Goal: Transaction & Acquisition: Purchase product/service

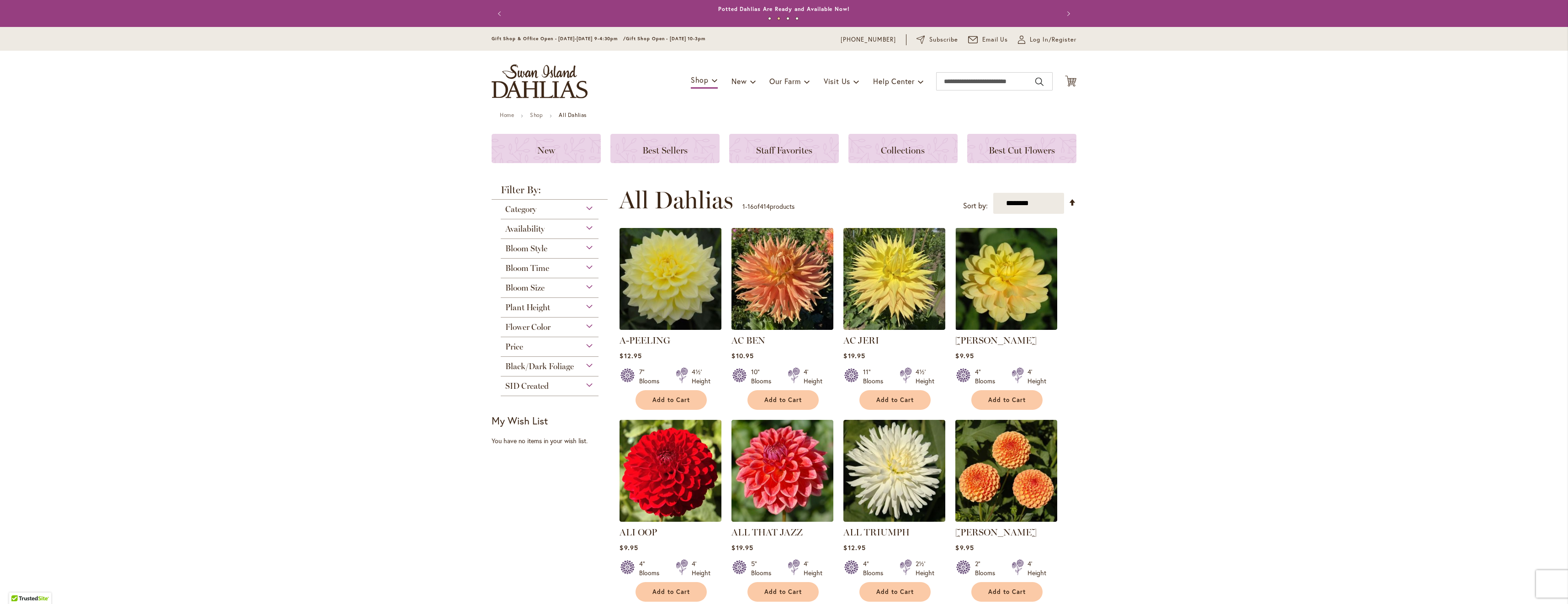
click at [659, 267] on img at bounding box center [671, 279] width 107 height 107
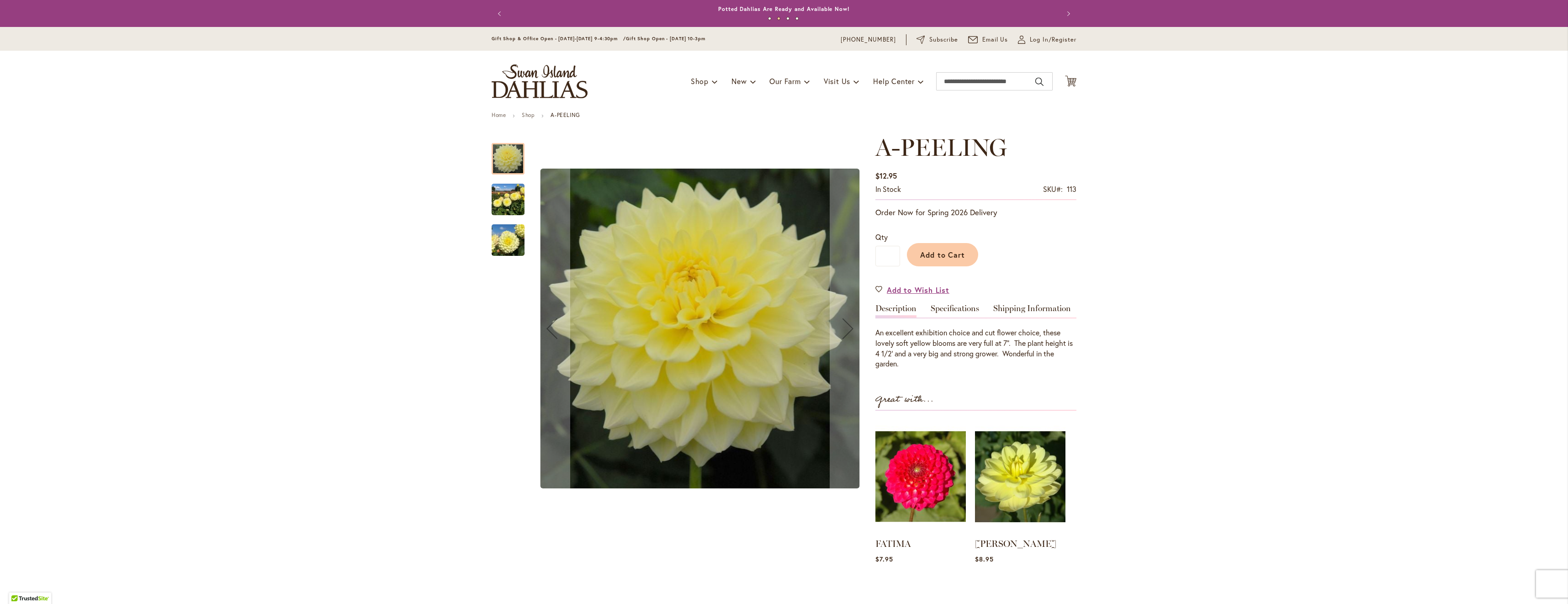
click at [509, 194] on img "A-Peeling" at bounding box center [508, 199] width 33 height 44
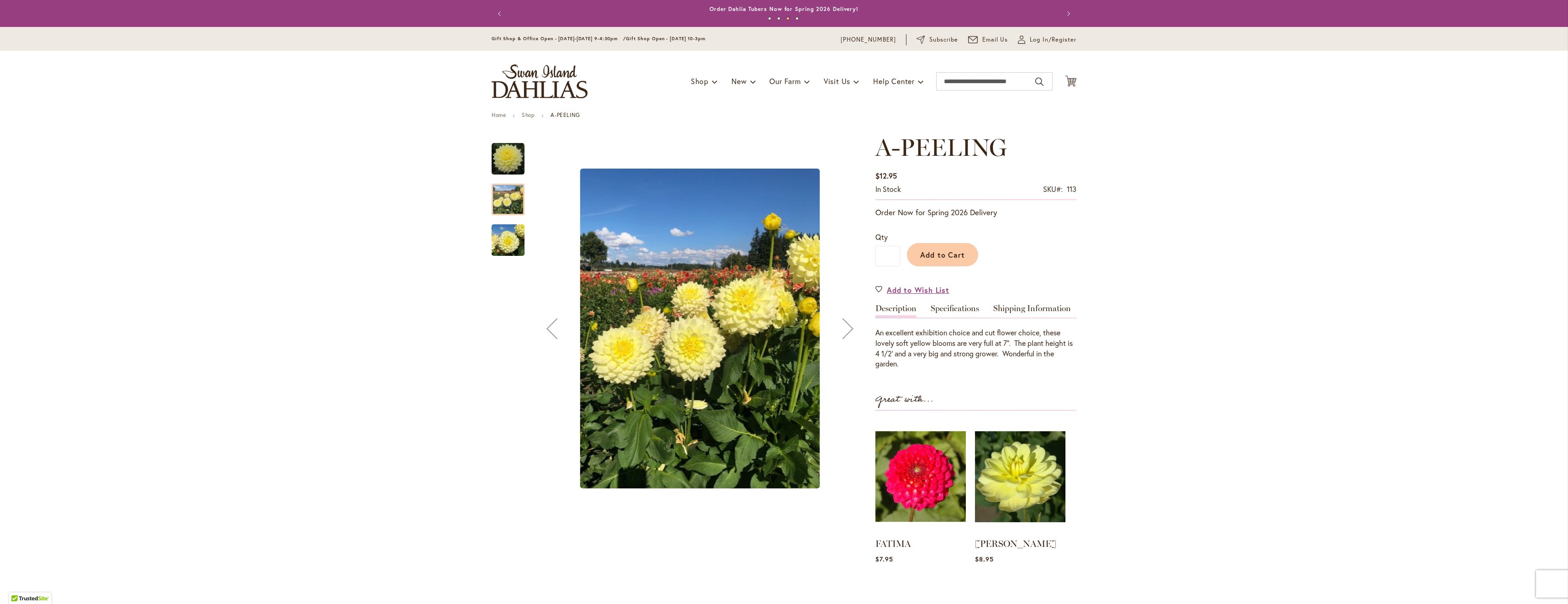
click at [506, 231] on img "A-Peeling" at bounding box center [508, 240] width 33 height 44
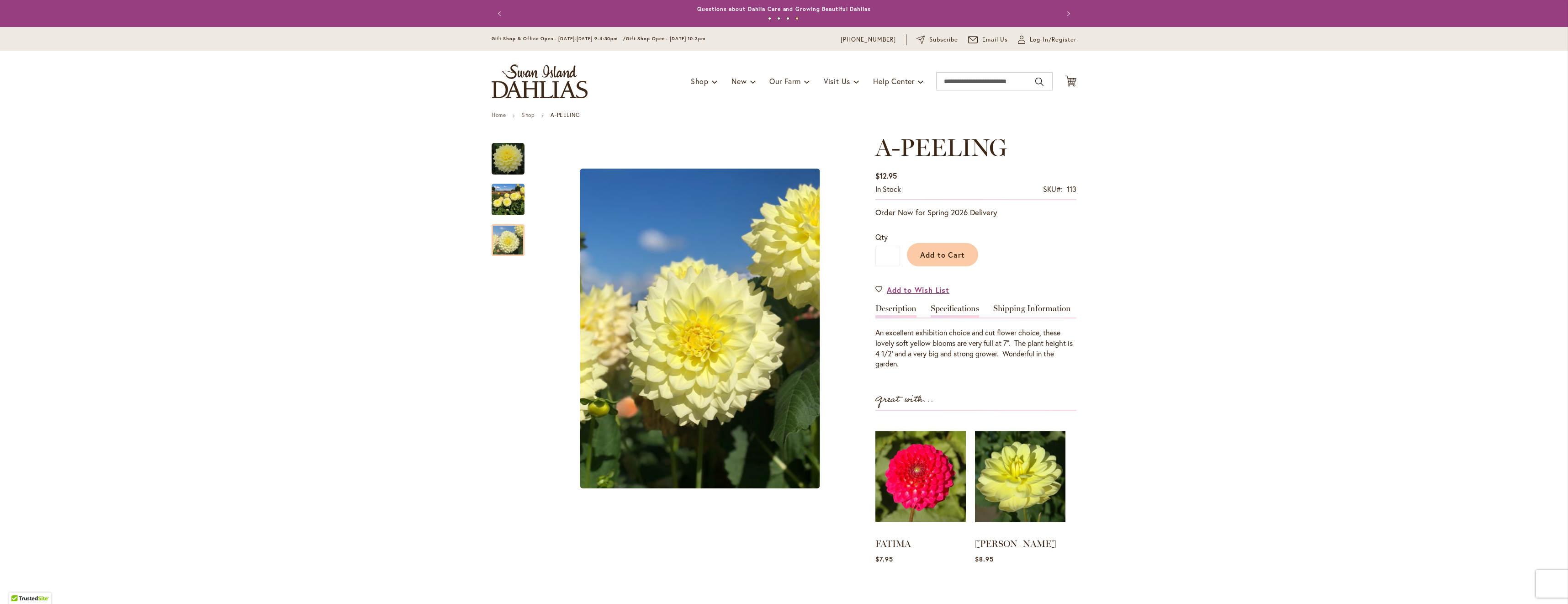
click at [956, 309] on link "Specifications" at bounding box center [954, 311] width 48 height 13
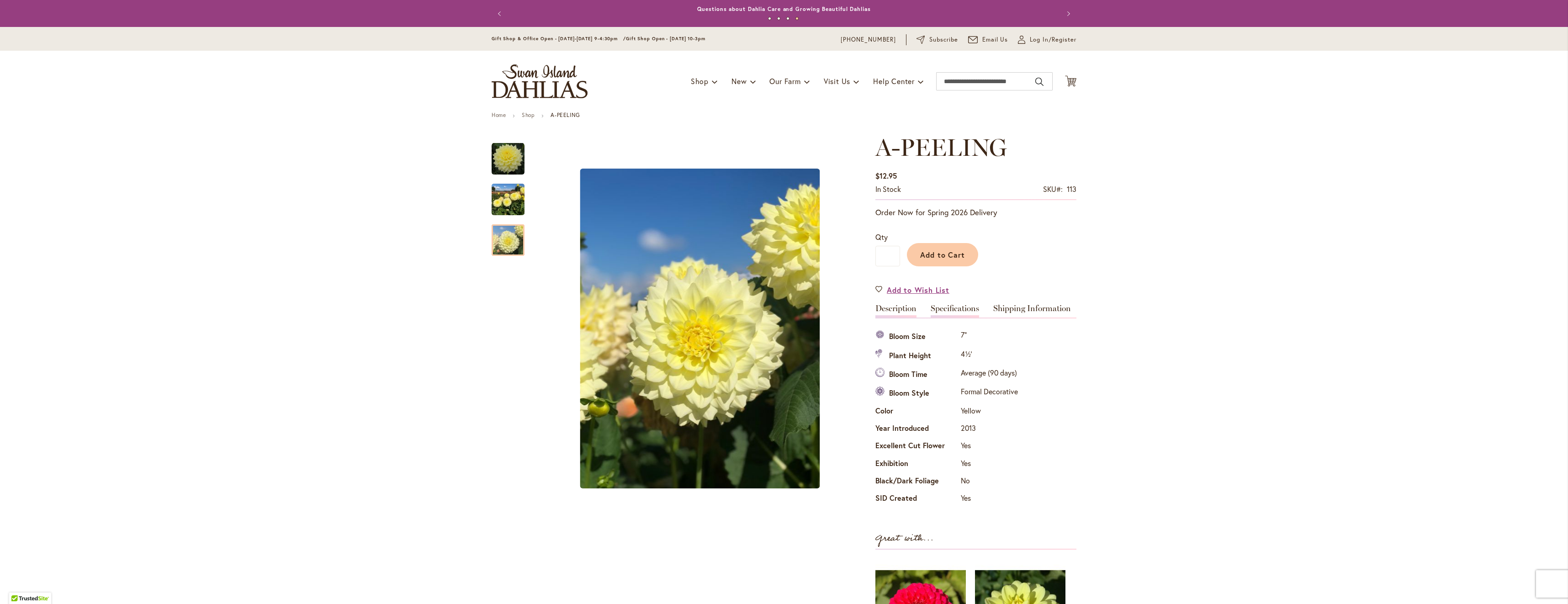
click at [891, 312] on link "Description" at bounding box center [897, 311] width 41 height 13
